Goal: Information Seeking & Learning: Learn about a topic

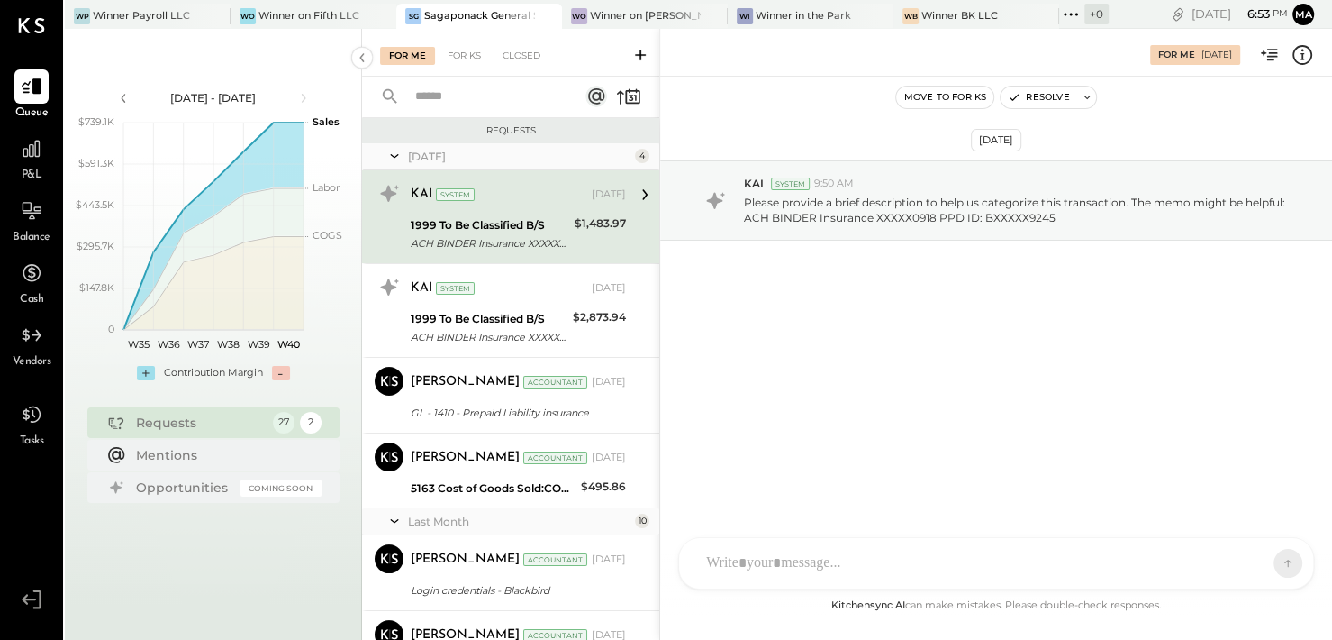
click at [1321, 621] on div "For Me [DATE] Move to for ks Resolve [DATE] KAI System 9:50 AM Please provide a…" at bounding box center [995, 334] width 673 height 611
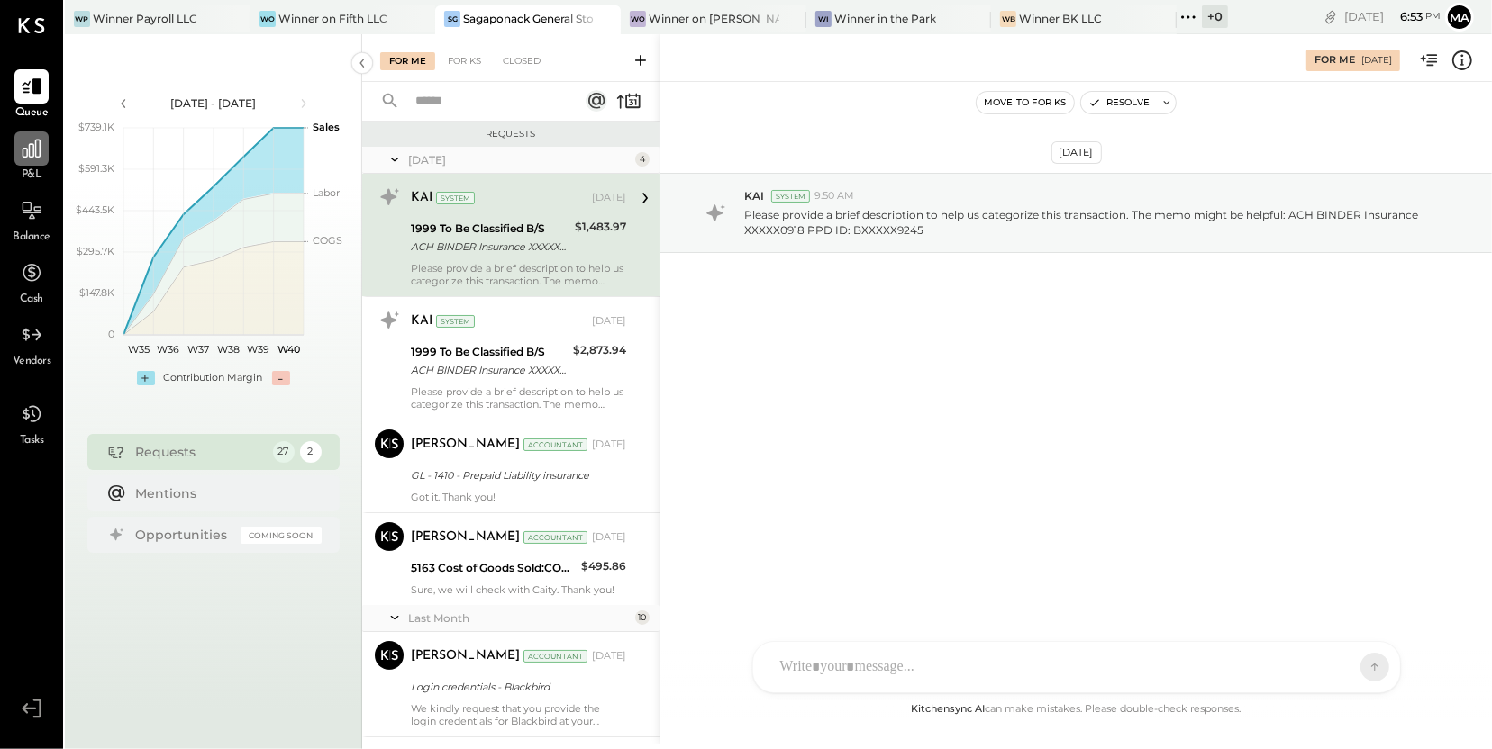
click at [34, 142] on icon at bounding box center [31, 148] width 23 height 23
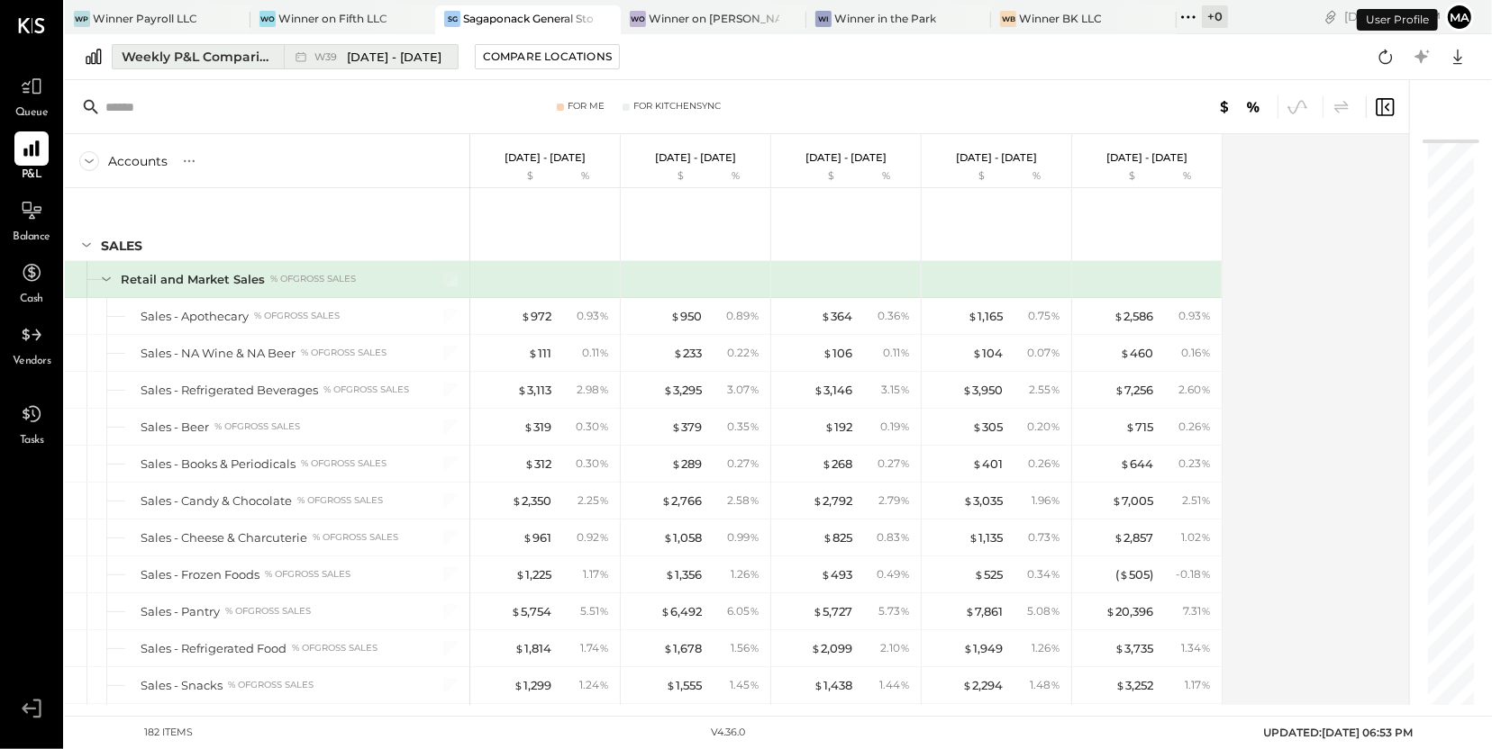
click at [419, 66] on div "W39 [DATE] - [DATE]" at bounding box center [366, 56] width 165 height 23
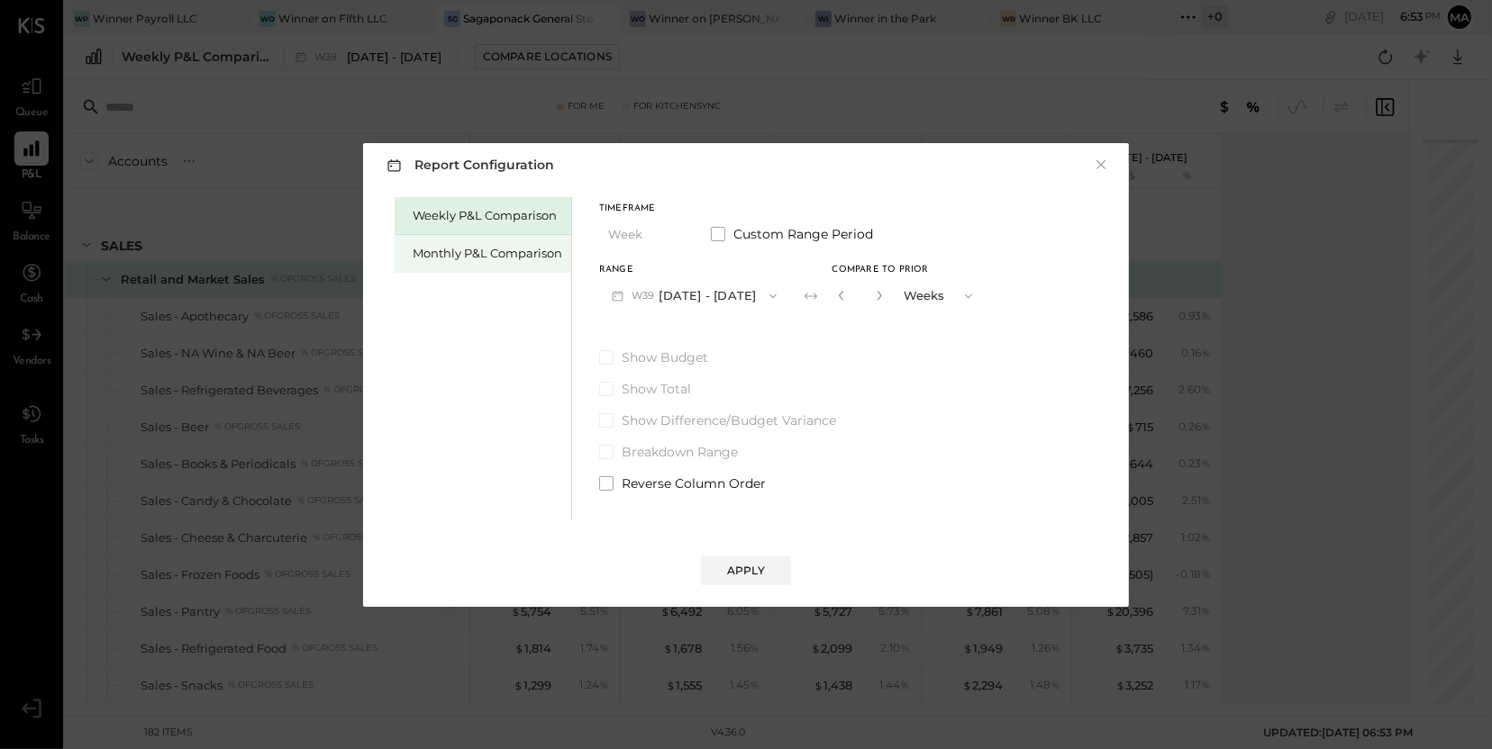
click at [540, 259] on div "Monthly P&L Comparison" at bounding box center [488, 253] width 150 height 17
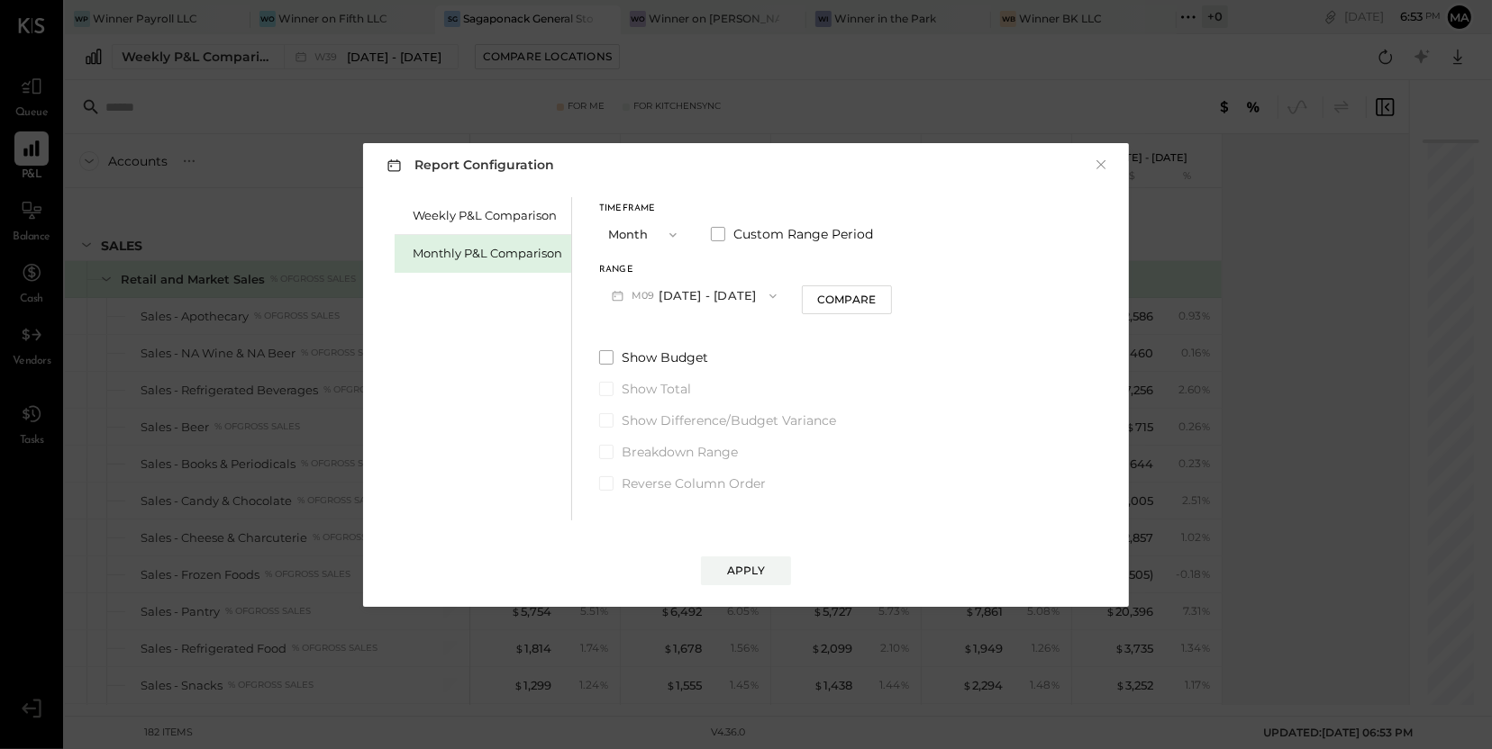
click at [726, 297] on button "M09 [DATE] - [DATE]" at bounding box center [694, 295] width 190 height 33
click at [936, 326] on div "Weekly P&L Comparison Monthly P&L Comparison Timeframe Month Custom Range Perio…" at bounding box center [746, 357] width 730 height 328
click at [633, 235] on button "Month" at bounding box center [644, 234] width 90 height 33
click at [635, 326] on div "Year" at bounding box center [644, 331] width 88 height 32
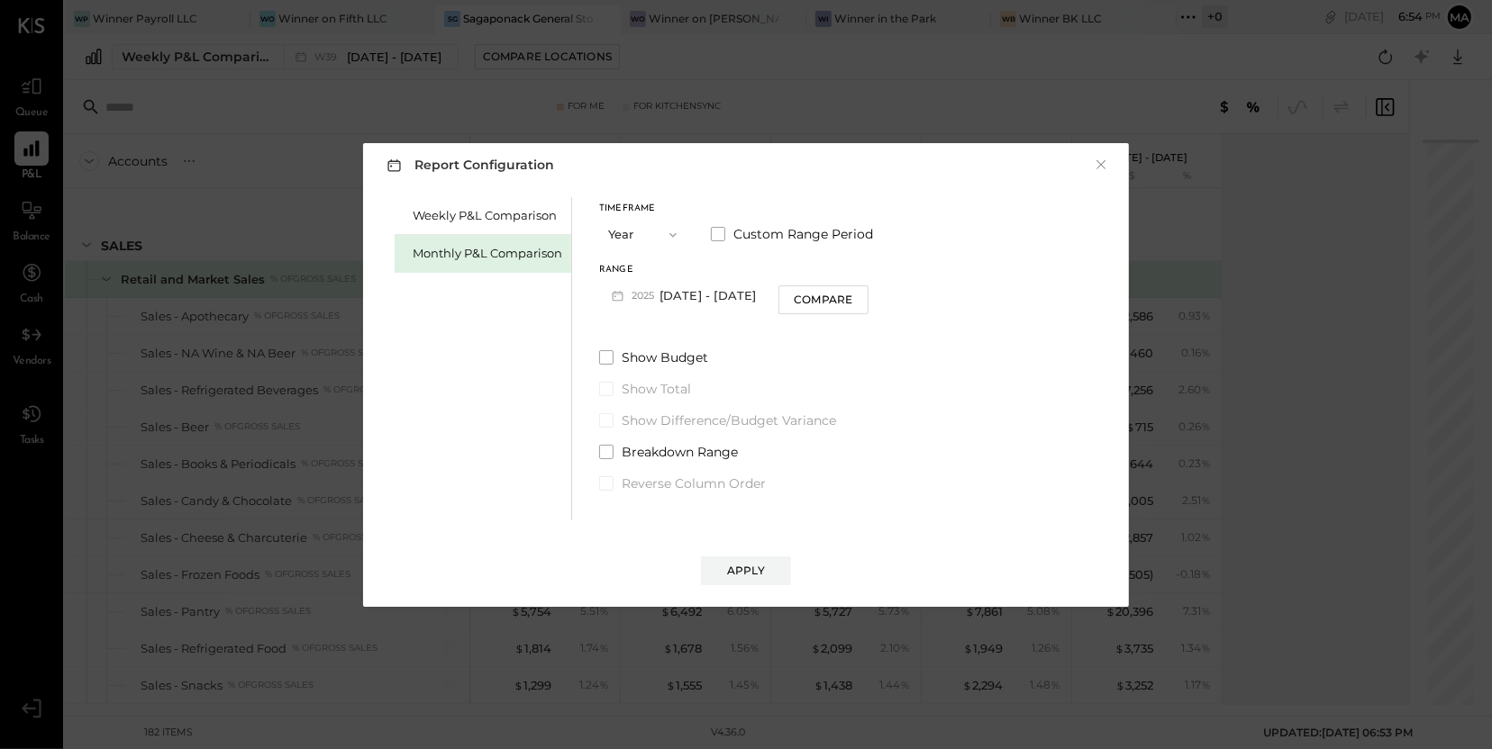
click at [711, 301] on button "[DATE] - [DATE]" at bounding box center [682, 295] width 167 height 33
click at [829, 347] on div "Timeframe Year Custom Range Period Range [DATE] - [DATE] Compare Show Budget Sh…" at bounding box center [736, 344] width 274 height 295
click at [728, 301] on button "[DATE] - [DATE]" at bounding box center [682, 295] width 167 height 33
click at [784, 377] on div "Show Budget Show Total Show Difference/Budget Variance Breakdown Range Reverse …" at bounding box center [736, 421] width 274 height 144
click at [1104, 166] on button "×" at bounding box center [1101, 165] width 16 height 18
